Goal: Task Accomplishment & Management: Manage account settings

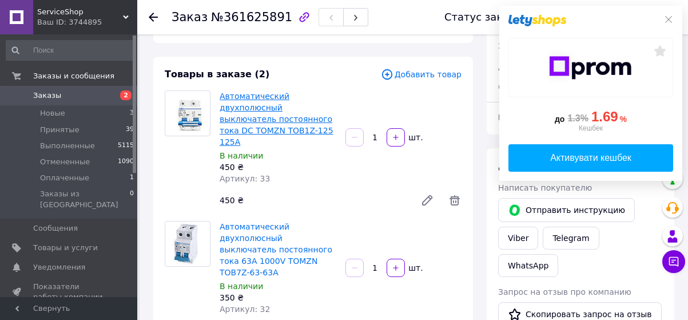
scroll to position [114, 0]
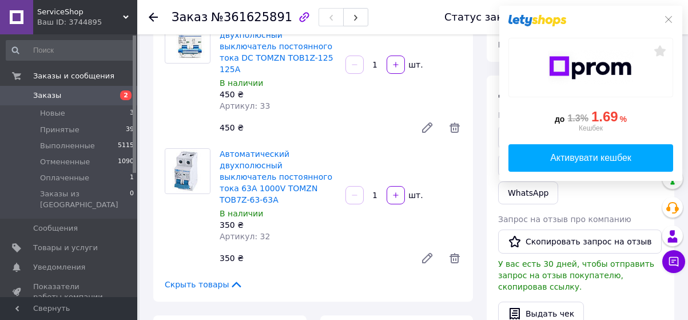
click at [93, 98] on span "Заказы" at bounding box center [69, 95] width 73 height 10
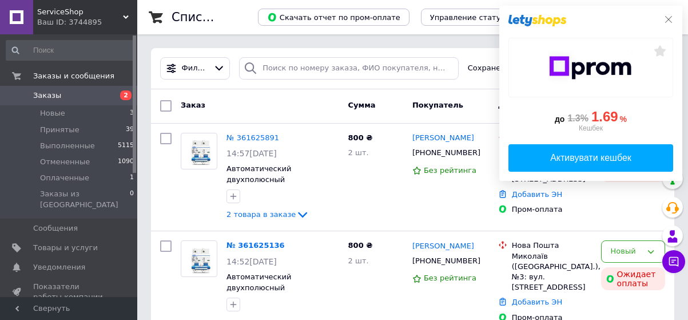
click at [669, 17] on icon at bounding box center [668, 19] width 9 height 9
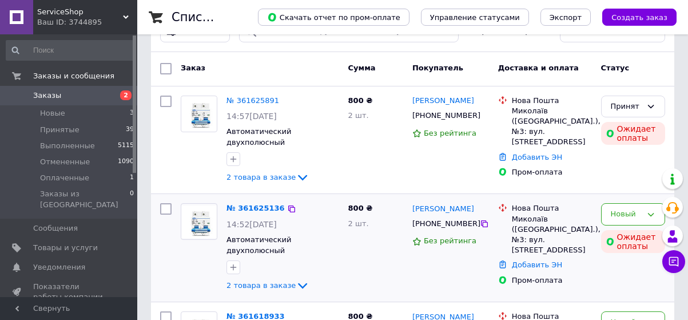
scroll to position [57, 0]
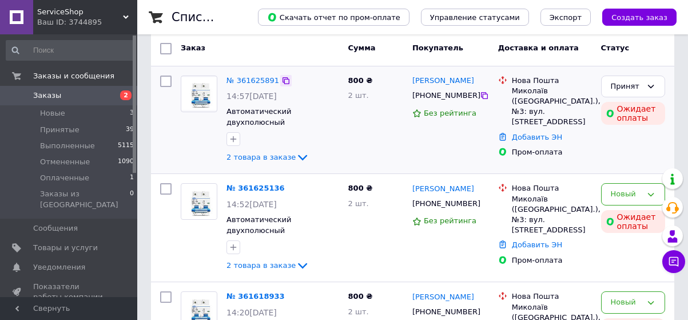
click at [282, 81] on icon at bounding box center [285, 80] width 7 height 7
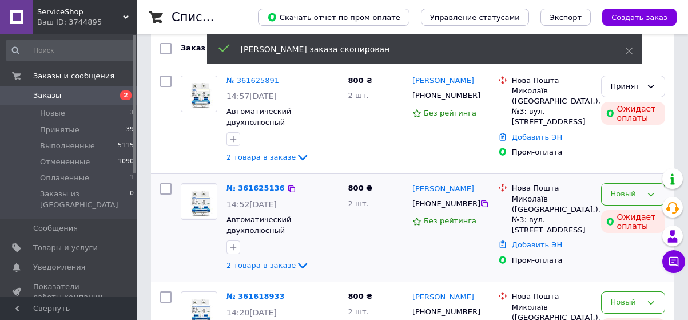
click at [649, 191] on icon at bounding box center [650, 194] width 9 height 9
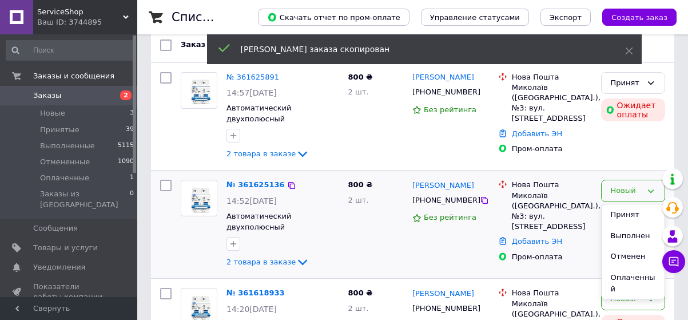
scroll to position [114, 0]
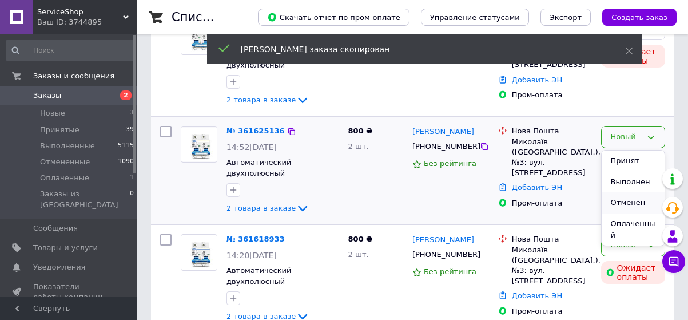
click at [645, 205] on li "Отменен" at bounding box center [632, 202] width 63 height 21
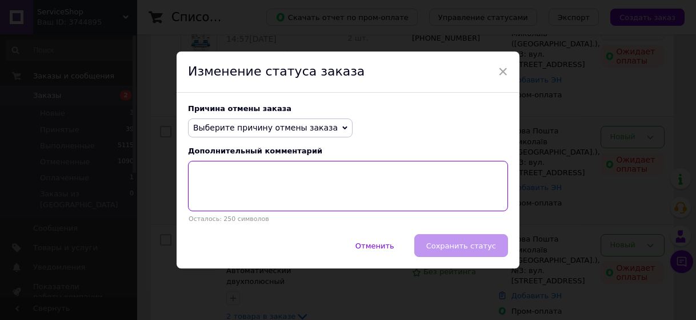
click at [379, 174] on textarea at bounding box center [348, 186] width 320 height 50
paste textarea "361625891"
type textarea "361625891"
click at [322, 124] on span "Выберите причину отмены заказа" at bounding box center [270, 127] width 165 height 19
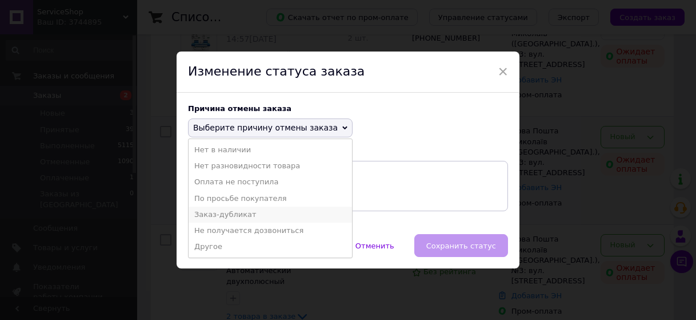
click at [290, 221] on li "Заказ-дубликат" at bounding box center [270, 214] width 163 height 16
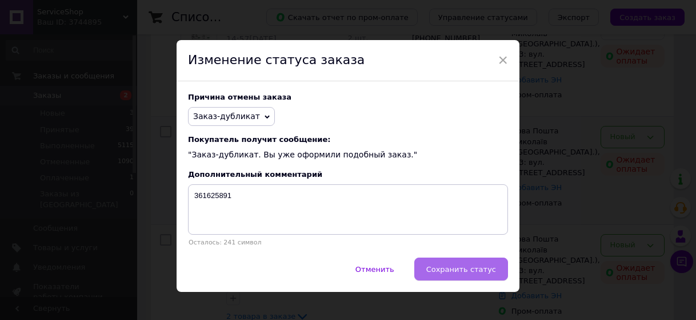
click at [494, 269] on span "Сохранить статус" at bounding box center [461, 269] width 70 height 9
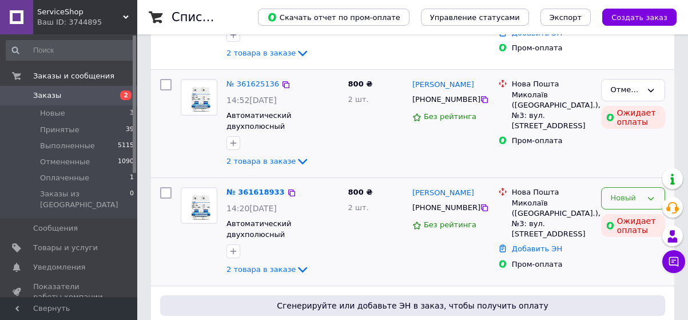
scroll to position [171, 0]
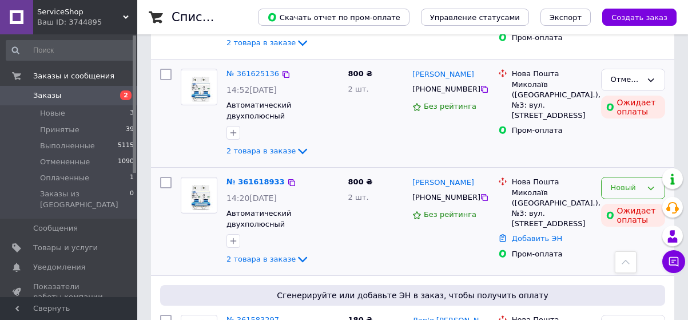
click at [626, 186] on div "Новый" at bounding box center [625, 188] width 31 height 12
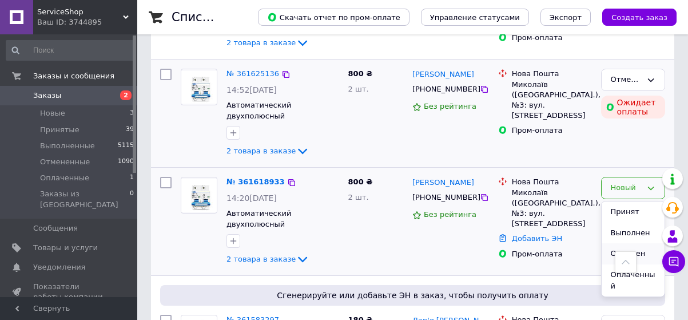
click at [648, 250] on li "Отменен" at bounding box center [632, 253] width 63 height 21
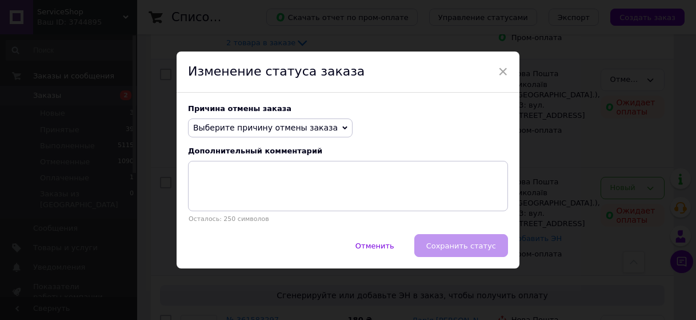
click at [310, 130] on span "Выберите причину отмены заказа" at bounding box center [265, 127] width 145 height 9
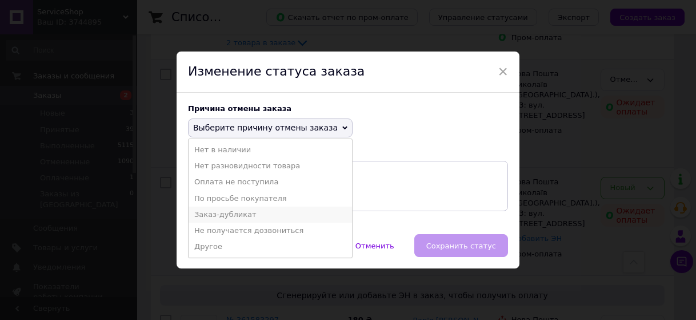
click at [308, 219] on li "Заказ-дубликат" at bounding box center [270, 214] width 163 height 16
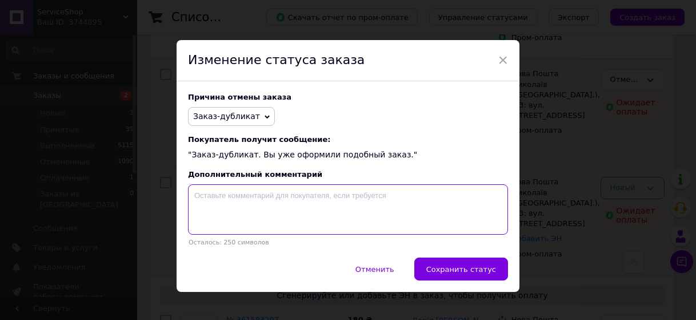
click at [308, 217] on textarea at bounding box center [348, 209] width 320 height 50
paste textarea "361625891"
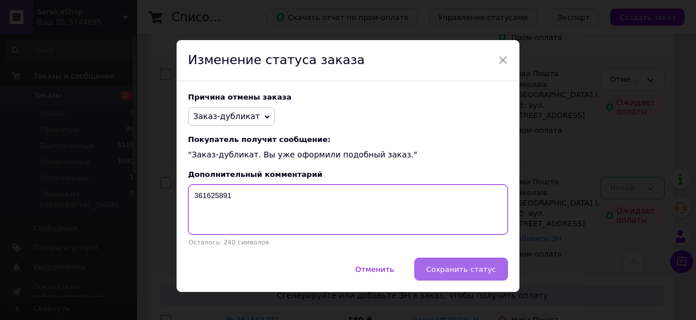
type textarea "361625891"
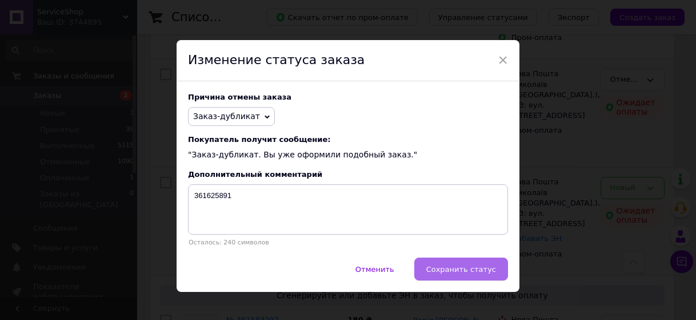
click at [468, 273] on span "Сохранить статус" at bounding box center [461, 269] width 70 height 9
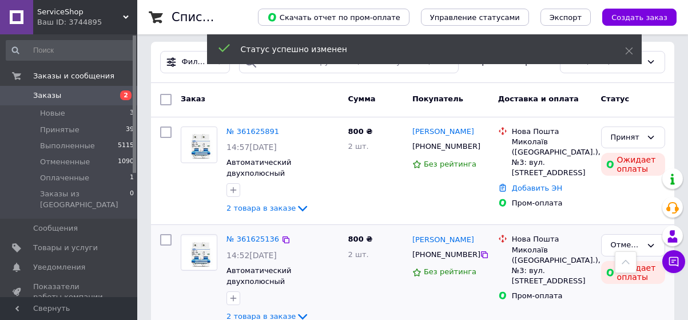
scroll to position [0, 0]
